Goal: Transaction & Acquisition: Purchase product/service

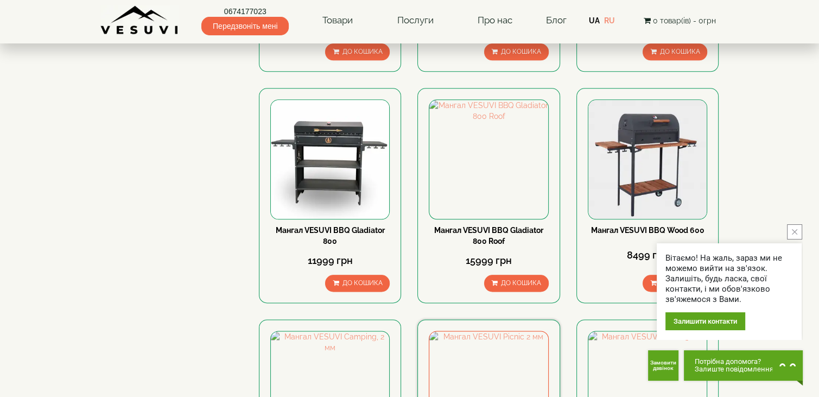
scroll to position [1412, 0]
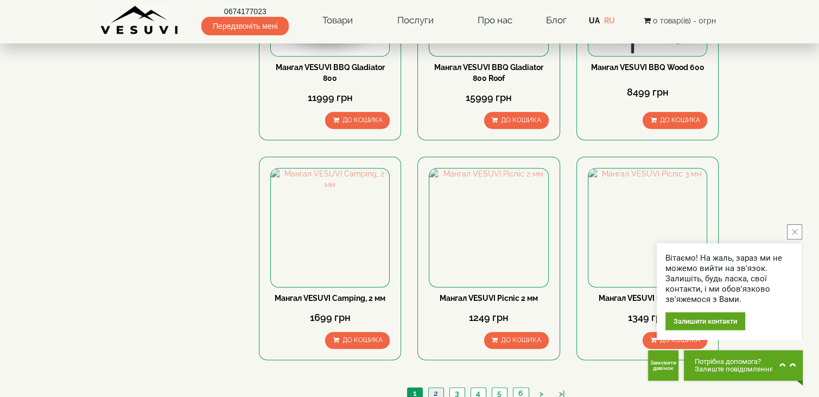
click at [438, 388] on link "2" at bounding box center [435, 393] width 15 height 11
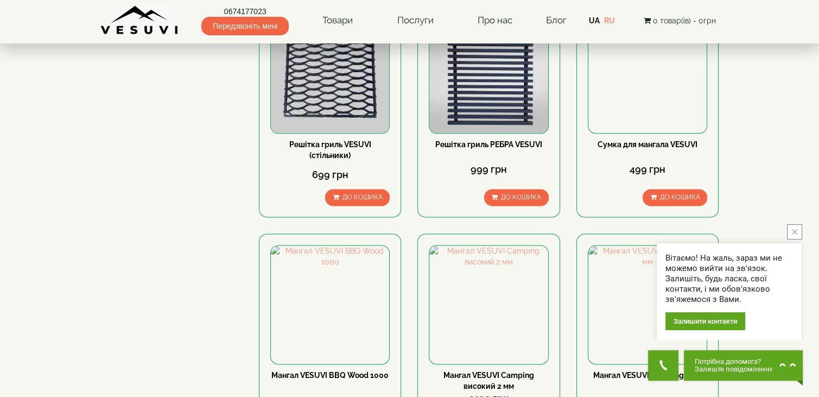
scroll to position [1357, 0]
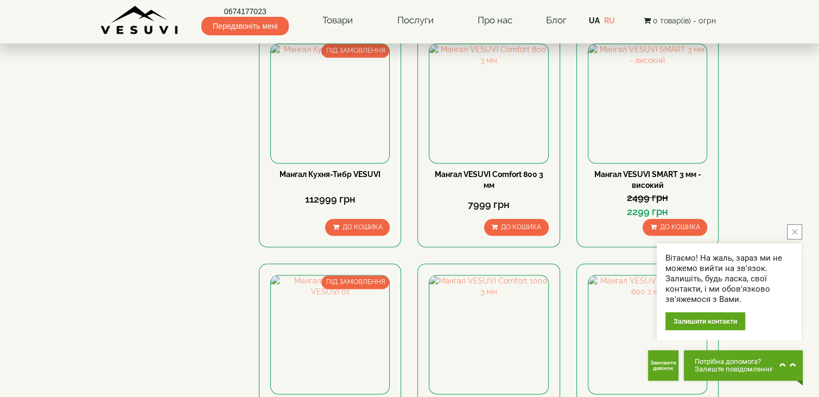
scroll to position [1303, 0]
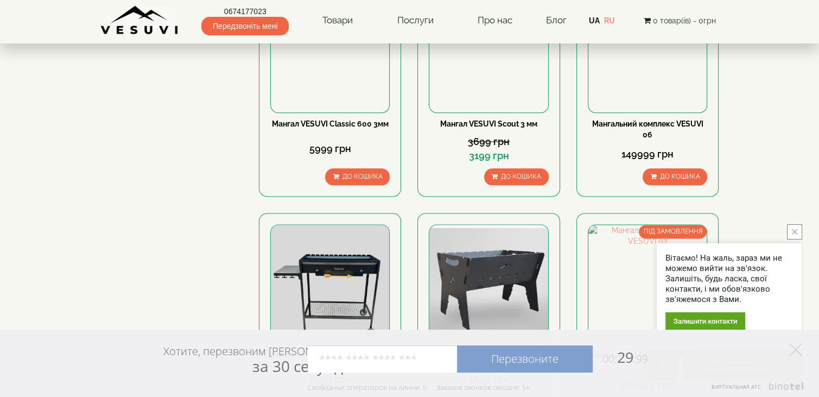
scroll to position [1303, 0]
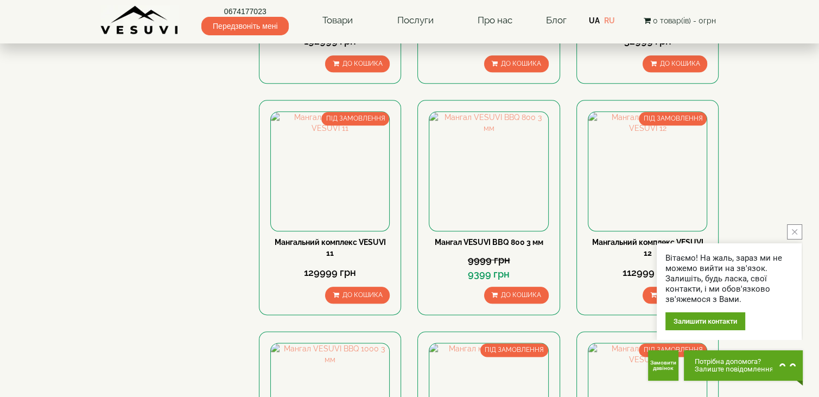
scroll to position [1303, 0]
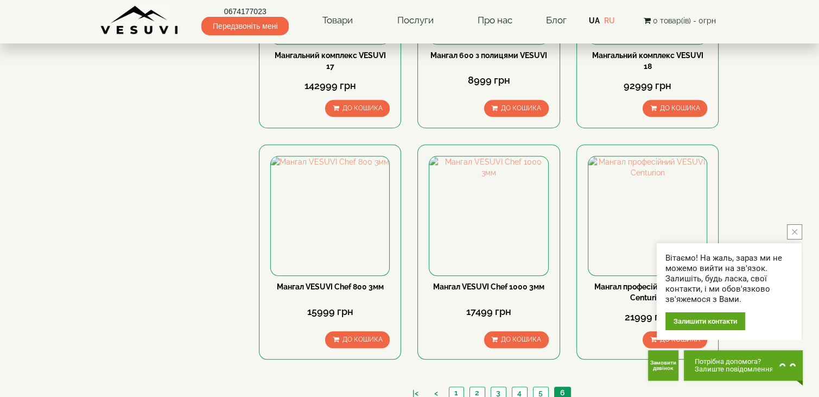
scroll to position [951, 0]
